Goal: Communication & Community: Answer question/provide support

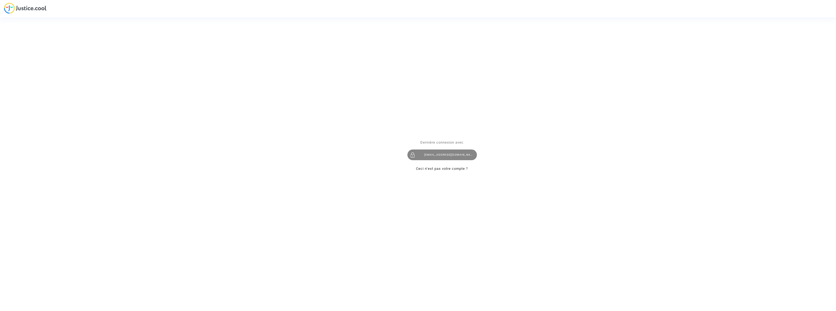
click at [448, 153] on div "[EMAIL_ADDRESS][DOMAIN_NAME]" at bounding box center [442, 154] width 70 height 11
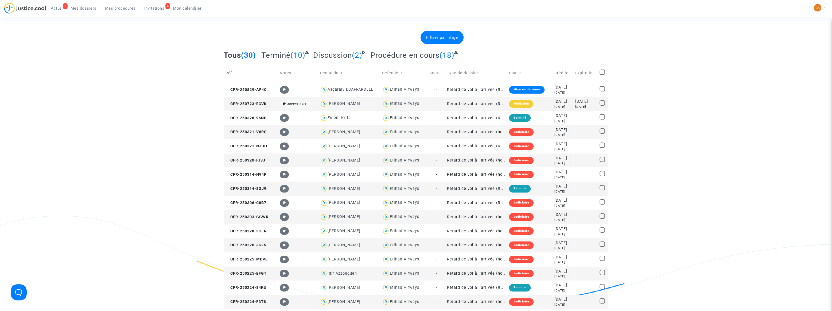
click at [345, 103] on div "[PERSON_NAME]" at bounding box center [344, 103] width 33 height 5
type textarea "@"[PERSON_NAME]" @"Pitcher Avocat""
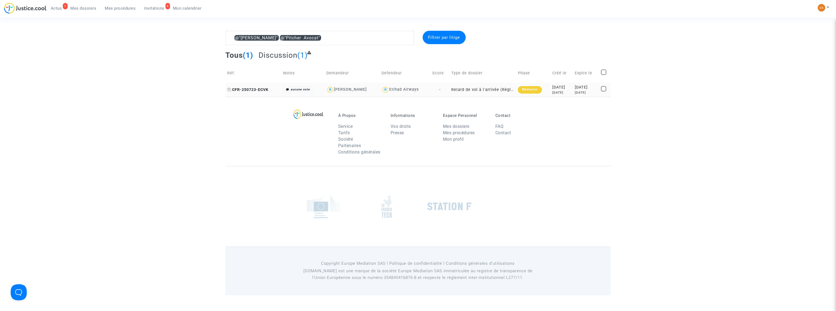
click at [264, 88] on span "CFR-250723-ECVK" at bounding box center [247, 89] width 41 height 5
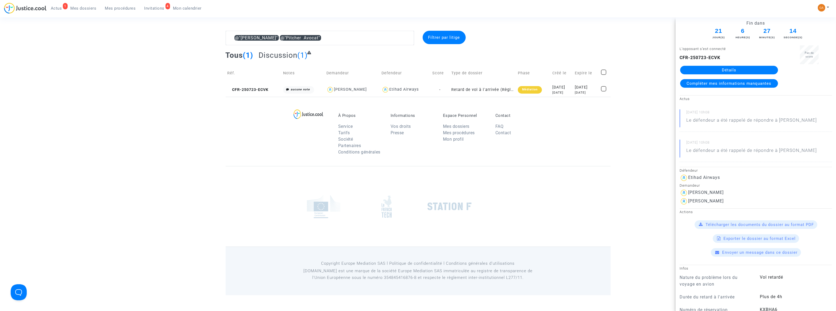
click at [755, 251] on span "Envoyer un message dans ce dossier" at bounding box center [759, 252] width 75 height 5
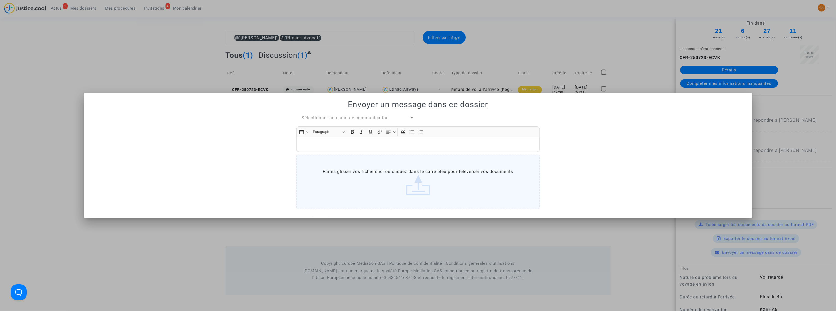
click at [592, 52] on div at bounding box center [418, 155] width 836 height 311
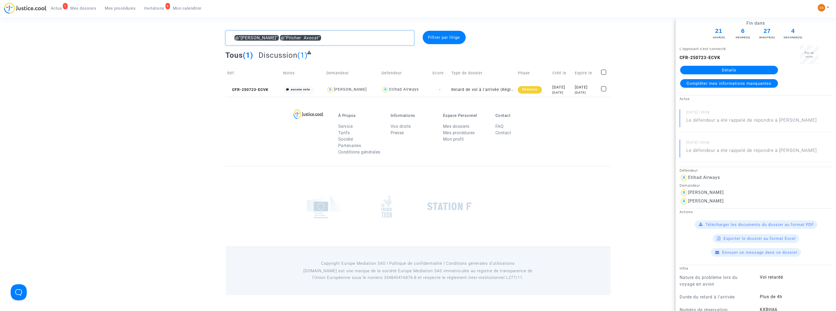
drag, startPoint x: 283, startPoint y: 37, endPoint x: 183, endPoint y: 35, distance: 100.0
click at [183, 35] on div "@"[PERSON_NAME]" @"Pitcher Avocat" Filtrer par litige Tous (1) Discussion (1) R…" at bounding box center [418, 64] width 836 height 66
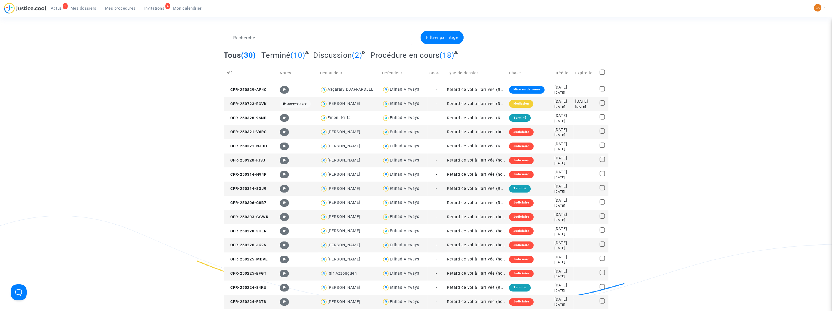
click at [332, 185] on span "[PERSON_NAME]" at bounding box center [344, 173] width 33 height 35
type textarea "@"[PERSON_NAME]" @"Pitcher Avocat""
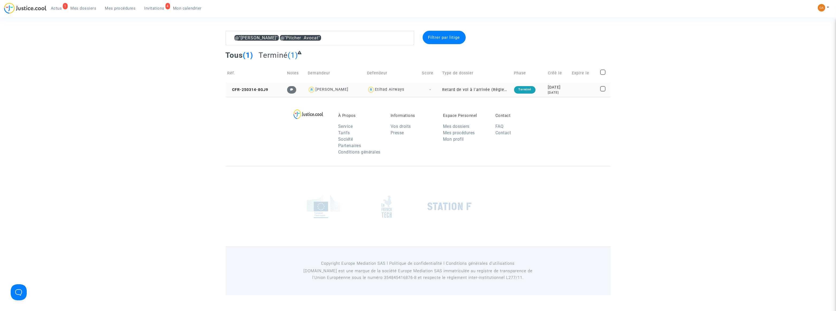
click at [322, 87] on div "[PERSON_NAME]" at bounding box center [331, 89] width 33 height 5
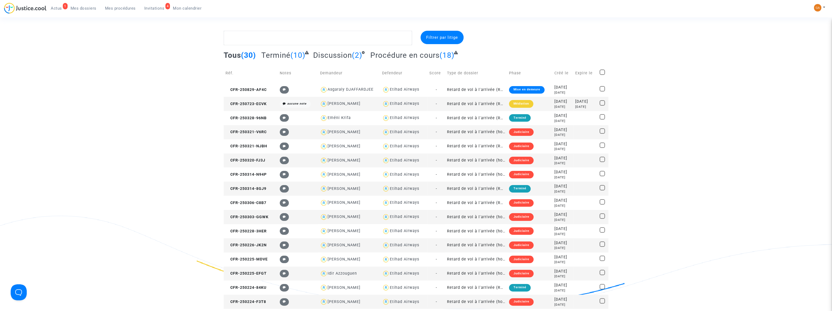
click at [342, 189] on div "[PERSON_NAME]" at bounding box center [344, 188] width 33 height 5
type textarea "@"[PERSON_NAME]" @"Pitcher Avocat""
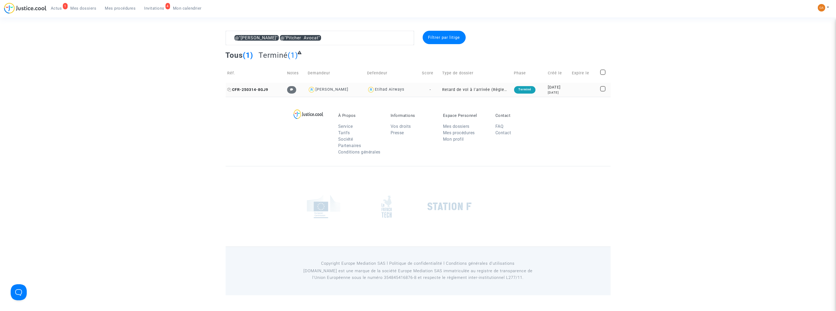
click at [247, 90] on span "CFR-250314-8GJ9" at bounding box center [247, 89] width 41 height 5
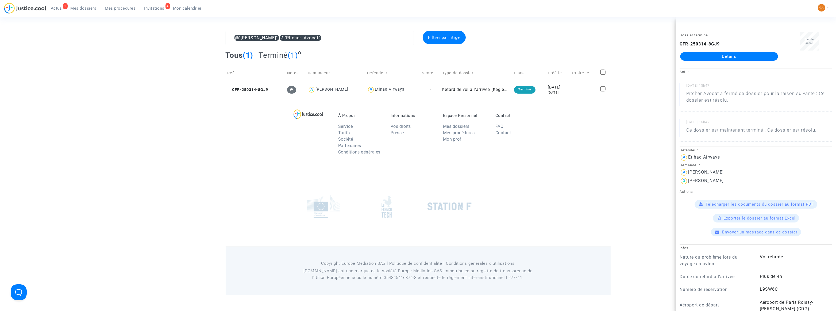
click at [731, 57] on link "Détails" at bounding box center [729, 56] width 98 height 9
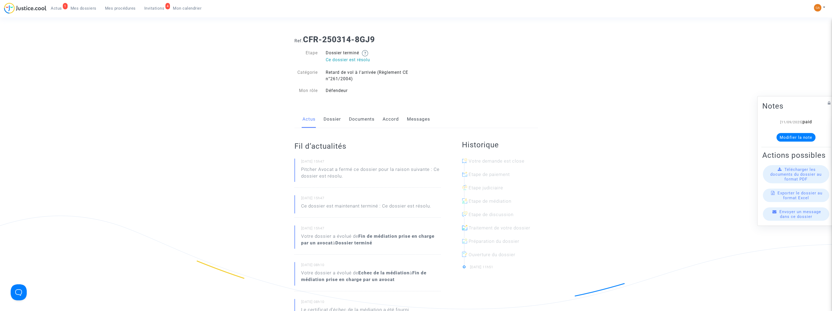
click at [422, 117] on link "Messages" at bounding box center [418, 119] width 23 height 18
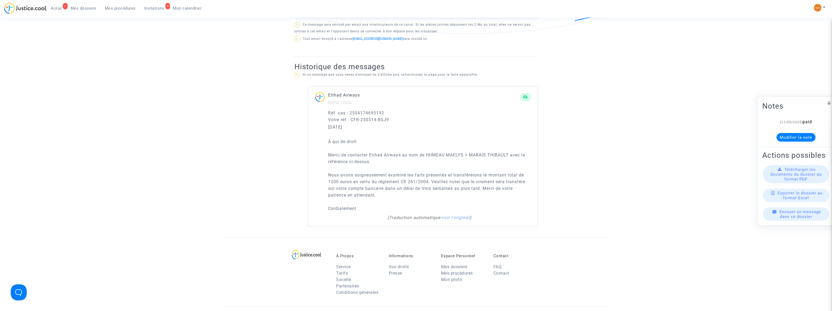
scroll to position [291, 0]
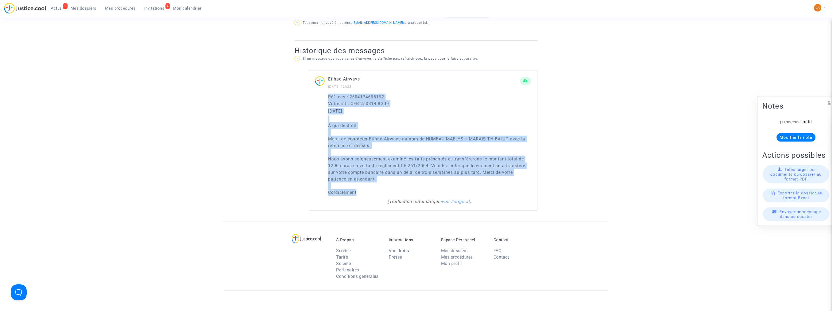
drag, startPoint x: 328, startPoint y: 95, endPoint x: 385, endPoint y: 190, distance: 110.4
click at [385, 190] on div "Réf. cas : 2504174695192 Votre réf : CFR-250314-8GJ9 [DATE] À qui de droit Merc…" at bounding box center [429, 145] width 203 height 102
copy div "Réf. cas : 2504174695192 Votre réf : CFR-250314-8GJ9 [DATE] À qui de droit Merc…"
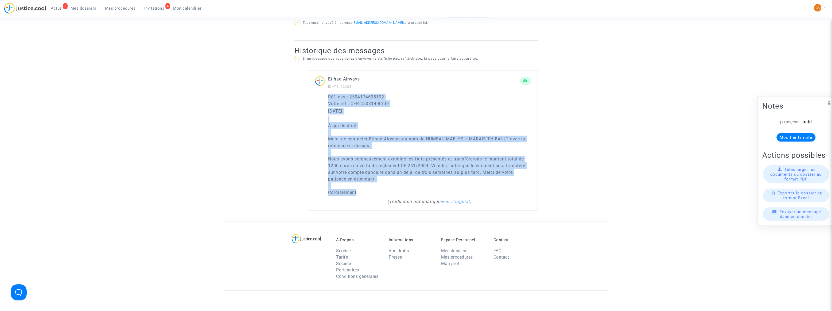
click at [78, 7] on span "Mes dossiers" at bounding box center [84, 8] width 26 height 5
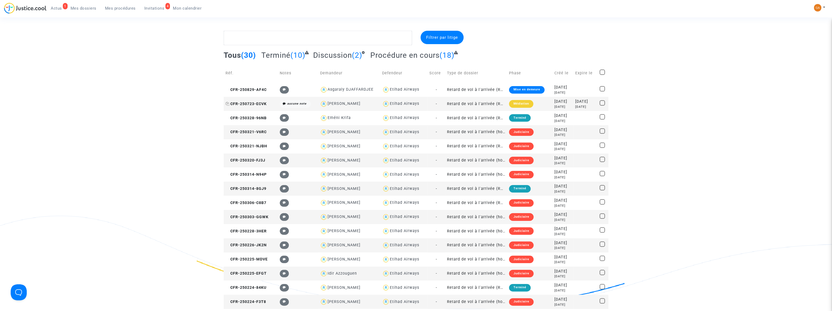
click at [245, 104] on span "CFR-250723-ECVK" at bounding box center [246, 104] width 41 height 5
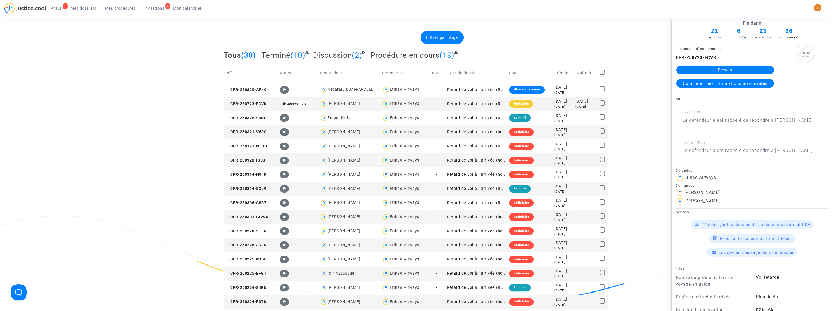
click at [721, 253] on span "Envoyer un message dans ce dossier" at bounding box center [756, 252] width 75 height 5
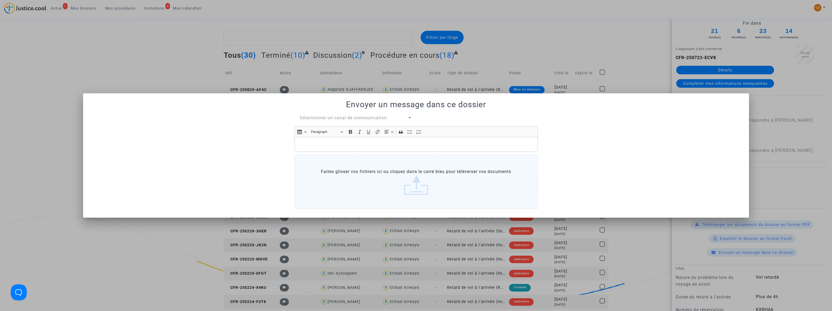
click at [396, 175] on label "Faites glisser vos fichiers ici ou cliquez dans le carré bleu pour téléverser v…" at bounding box center [417, 182] width 244 height 55
click at [0, 0] on input "Faites glisser vos fichiers ici ou cliquez dans le carré bleu pour téléverser v…" at bounding box center [0, 0] width 0 height 0
click at [386, 145] on p "Rich Text Editor, main" at bounding box center [416, 144] width 238 height 7
click at [365, 119] on span "Sélectionner un canal de communication" at bounding box center [343, 117] width 87 height 5
click at [360, 119] on span "Canal officiel" at bounding box center [356, 117] width 112 height 13
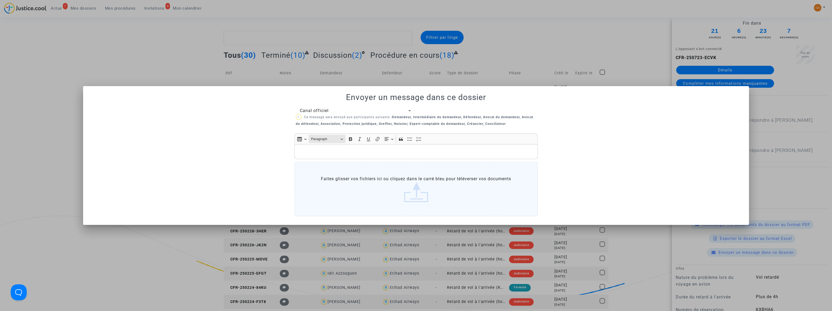
click at [318, 142] on button "Heading Paragraph" at bounding box center [327, 139] width 37 height 8
click at [306, 153] on p "Rich Text Editor, main" at bounding box center [416, 151] width 238 height 7
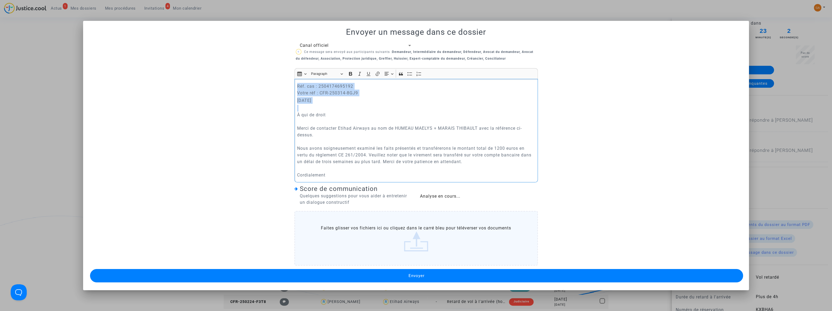
drag, startPoint x: 325, startPoint y: 107, endPoint x: 284, endPoint y: 80, distance: 49.2
click at [284, 80] on div "Canal officiel ? Ce message sera envoyé aux participants suivants : Demandeur, …" at bounding box center [416, 162] width 653 height 241
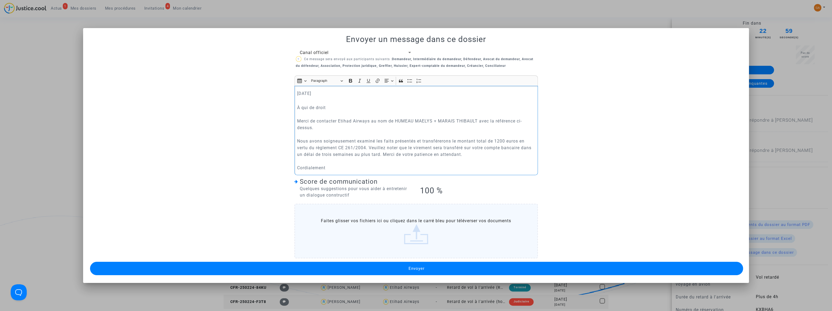
click at [297, 107] on p "À qui de droit Merci de contacter Etihad Airways au nom de HUMEAU MAELYS + MARA…" at bounding box center [416, 135] width 238 height 74
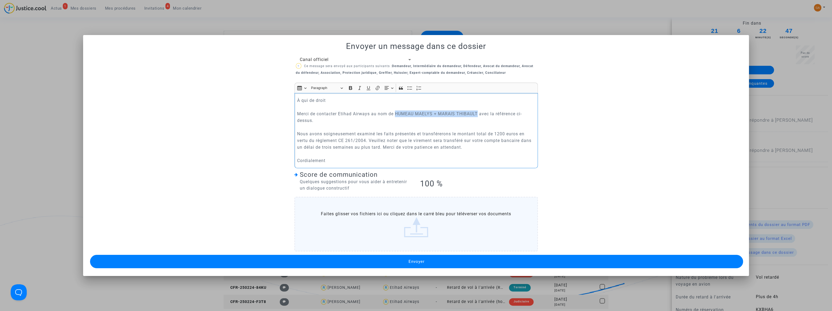
drag, startPoint x: 395, startPoint y: 112, endPoint x: 476, endPoint y: 114, distance: 81.3
click at [476, 114] on p "À qui de droit Merci de contacter Etihad Airways au nom de HUMEAU MAELYS + MARA…" at bounding box center [416, 130] width 238 height 67
click at [457, 113] on strong "GRU [PERSON_NAME] + [PERSON_NAME]" at bounding box center [438, 113] width 88 height 5
click at [453, 259] on button "Envoyer" at bounding box center [416, 261] width 653 height 13
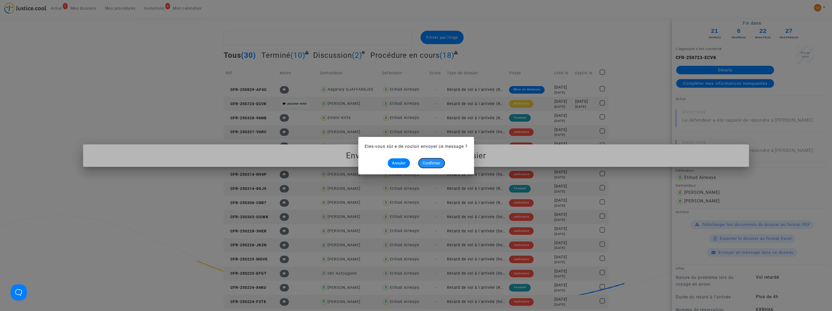
click at [429, 162] on span "Confirmer" at bounding box center [432, 163] width 18 height 5
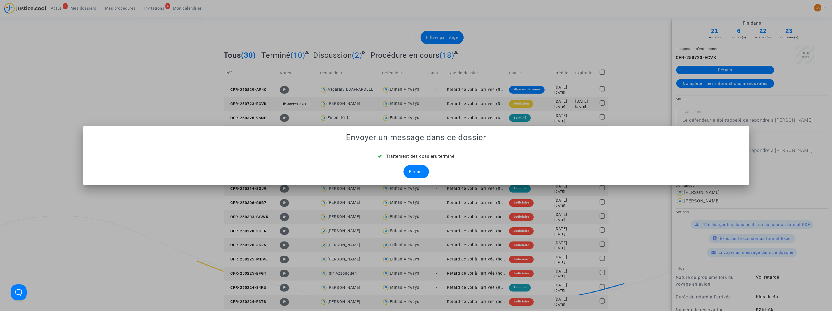
click at [413, 174] on div "Fermer" at bounding box center [416, 171] width 25 height 13
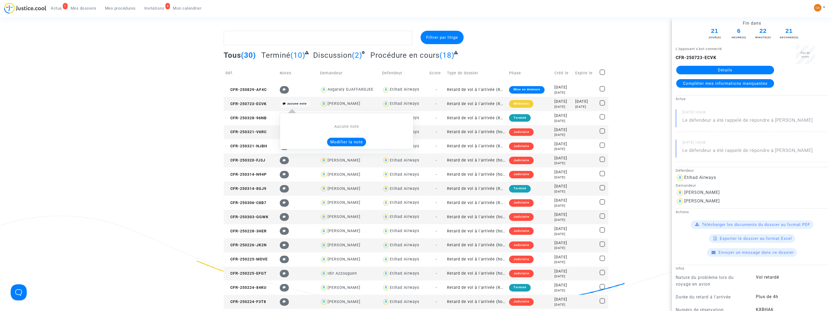
click at [288, 106] on span "aucune note" at bounding box center [295, 103] width 31 height 7
click at [342, 126] on div "Aucune note" at bounding box center [347, 127] width 112 height 6
click at [347, 140] on button "Modifier la note" at bounding box center [346, 142] width 39 height 9
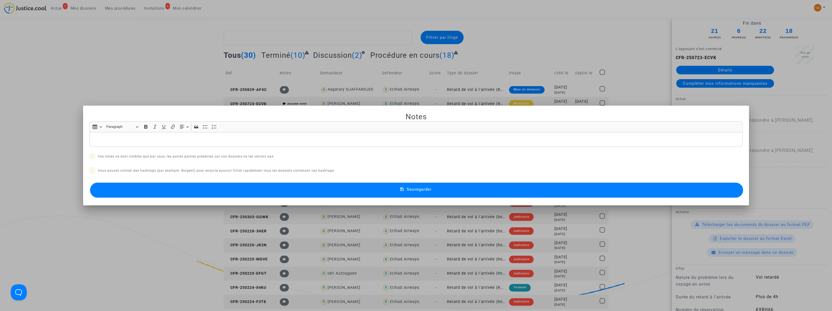
click at [338, 138] on p "Rich Text Editor, main" at bounding box center [415, 139] width 647 height 7
click at [298, 195] on button "Sauvegarder" at bounding box center [416, 190] width 653 height 15
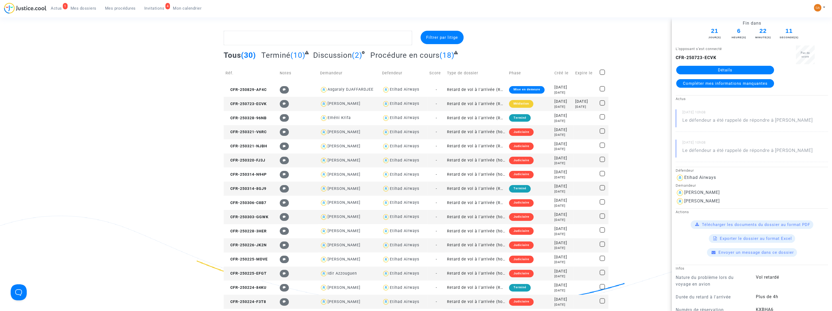
click at [704, 86] on link "Compléter mes informations manquantes" at bounding box center [726, 83] width 98 height 9
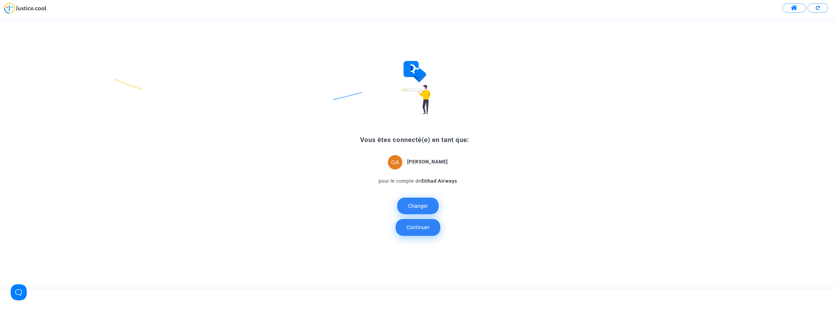
click at [416, 227] on button "Continuer" at bounding box center [418, 227] width 45 height 17
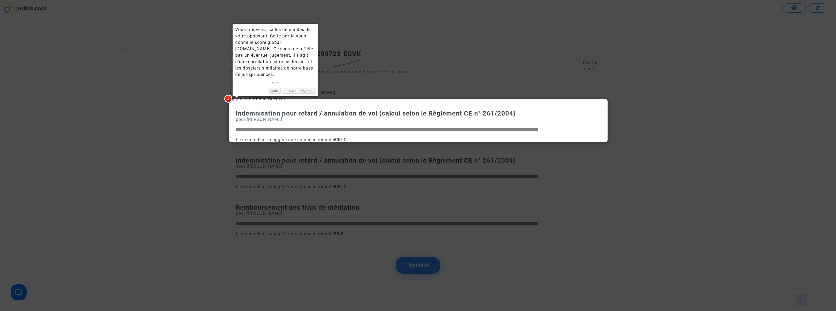
click at [435, 229] on div at bounding box center [418, 155] width 836 height 311
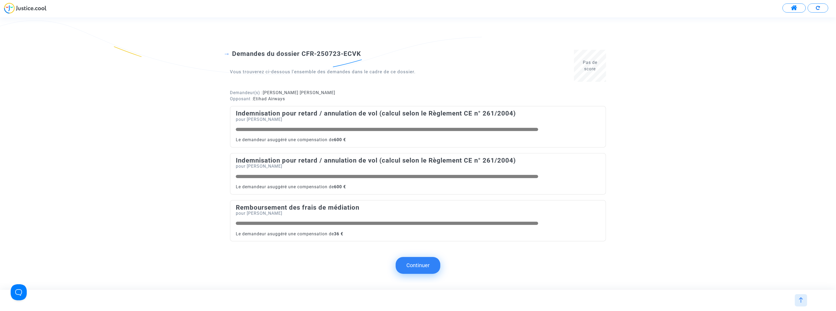
click at [433, 261] on button "Continuer" at bounding box center [418, 265] width 45 height 17
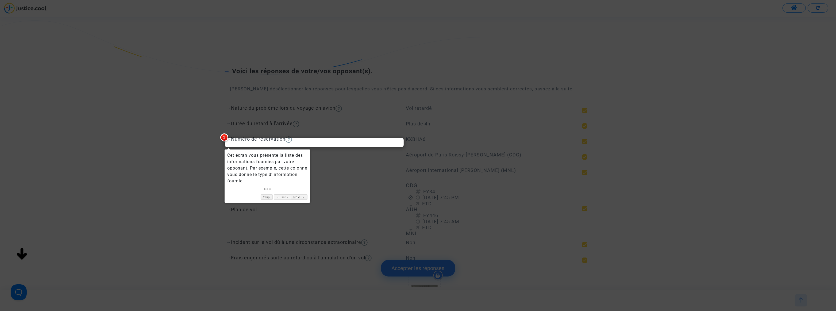
click at [225, 136] on span "1" at bounding box center [224, 137] width 8 height 8
click at [269, 195] on link "Skip" at bounding box center [267, 197] width 12 height 6
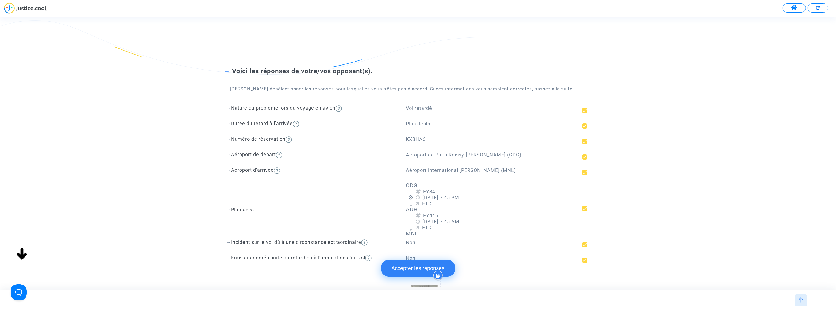
click at [421, 269] on button "Accepter les réponses" at bounding box center [418, 268] width 74 height 17
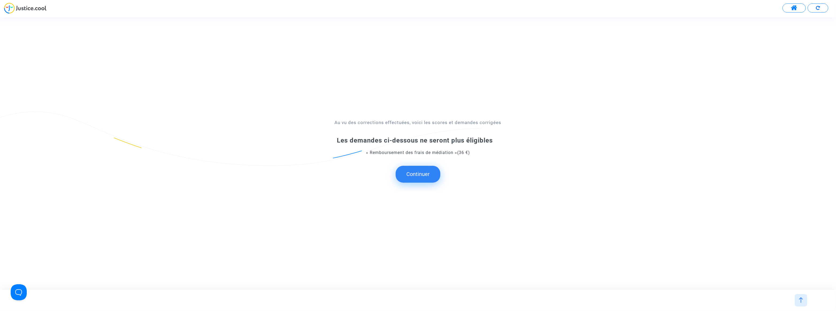
click at [415, 171] on button "Continuer" at bounding box center [418, 174] width 45 height 17
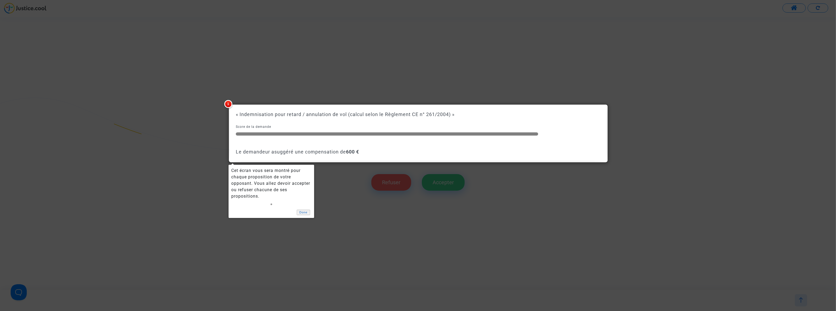
click at [301, 211] on link "Done" at bounding box center [303, 213] width 13 height 6
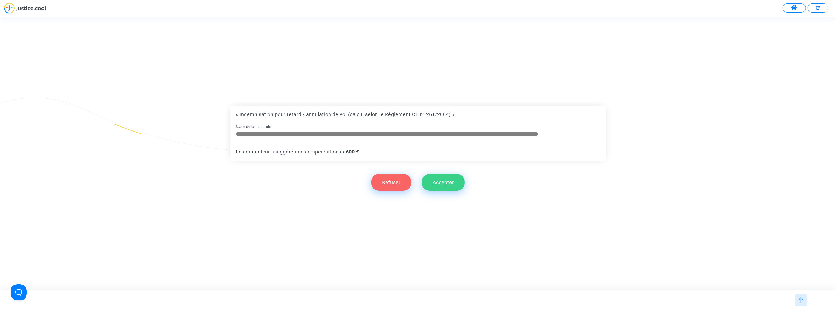
click at [462, 176] on button "Accepter" at bounding box center [443, 182] width 43 height 17
click at [458, 182] on button "Accepter" at bounding box center [443, 182] width 43 height 17
click at [387, 186] on button "Refuser" at bounding box center [391, 182] width 40 height 17
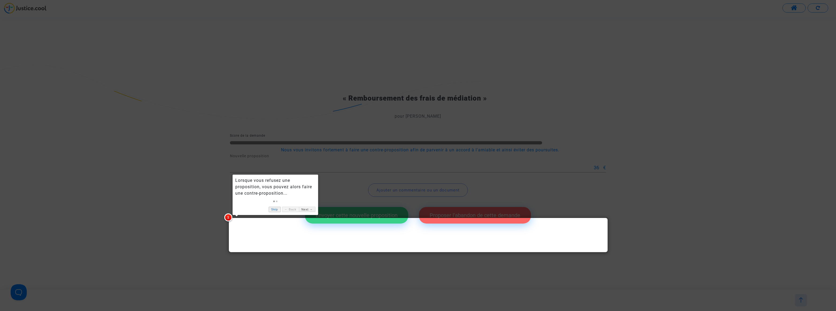
click at [275, 210] on link "Skip" at bounding box center [275, 210] width 12 height 6
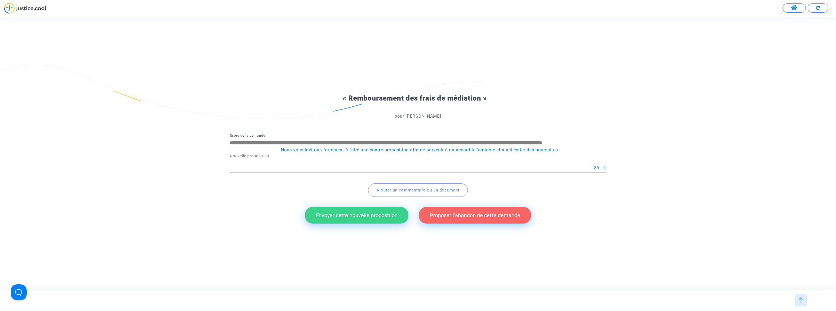
click at [461, 219] on button "Proposer l'abandon de cette demande" at bounding box center [475, 215] width 112 height 17
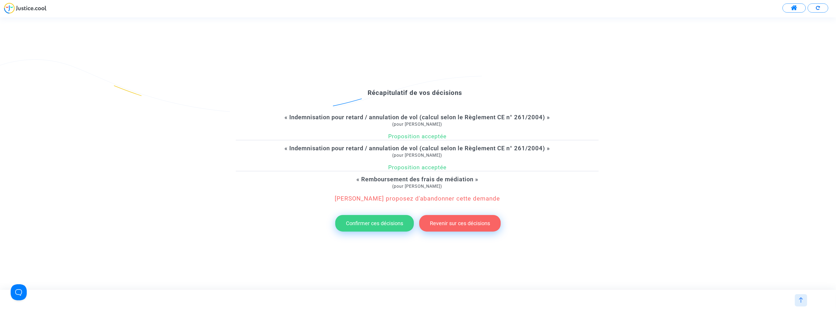
click at [374, 232] on div "Confirmer ces décisions Revenir sur ces décisions" at bounding box center [418, 223] width 376 height 22
click at [372, 221] on button "Confirmer ces décisions" at bounding box center [374, 223] width 79 height 17
